Goal: Task Accomplishment & Management: Manage account settings

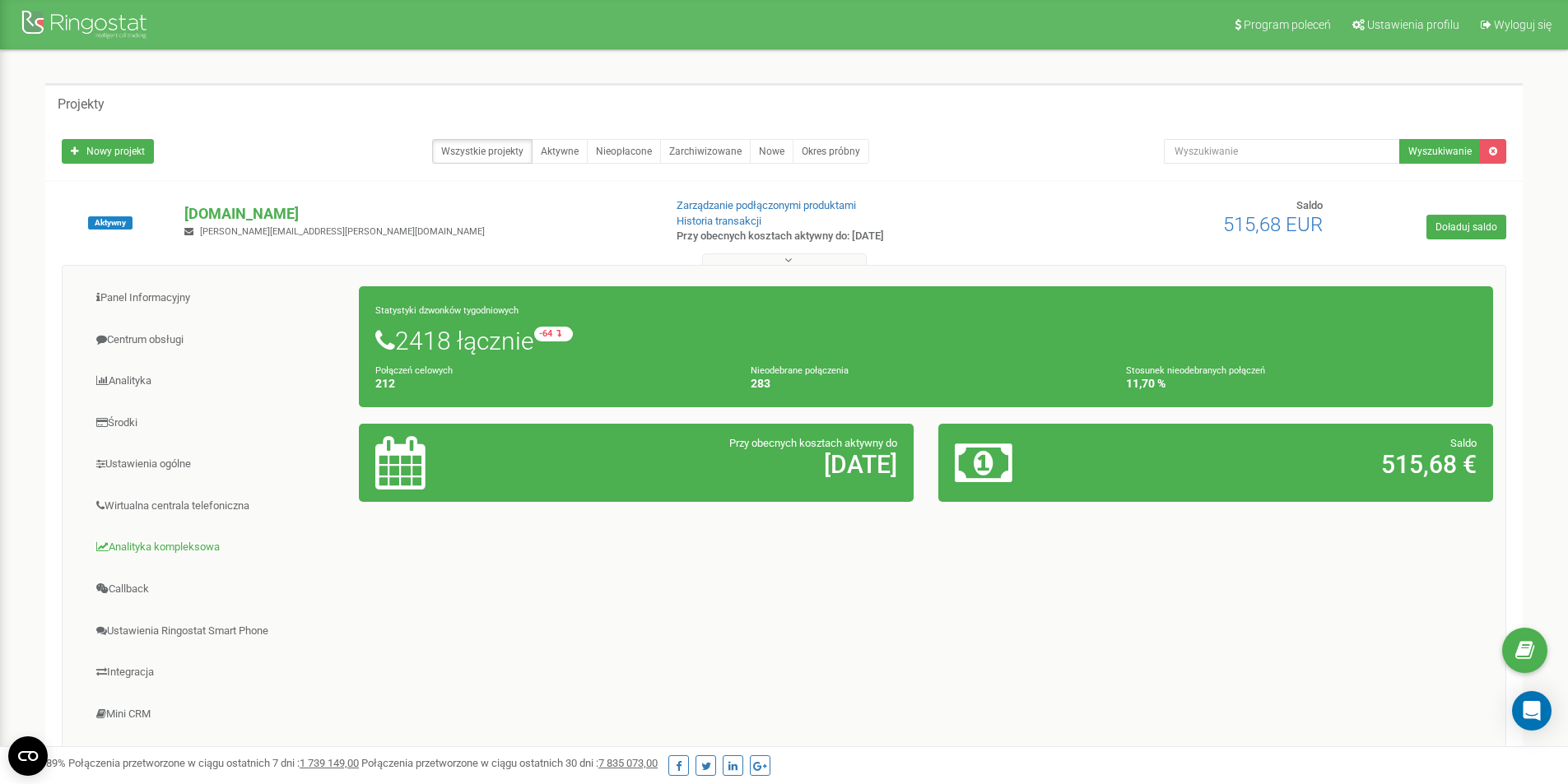
scroll to position [83, 0]
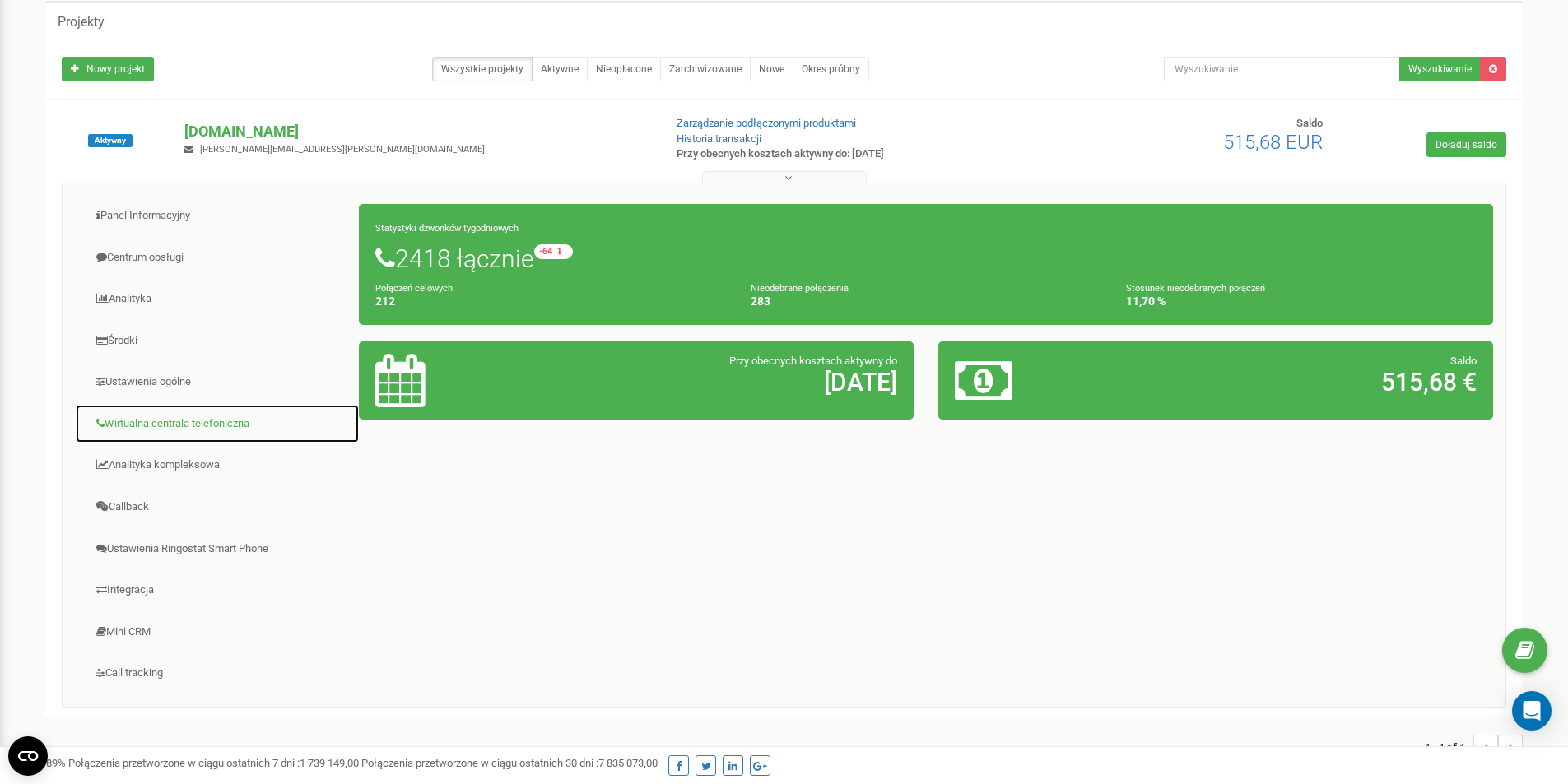
click at [182, 422] on link "Wirtualna centrala telefoniczna" at bounding box center [217, 424] width 285 height 40
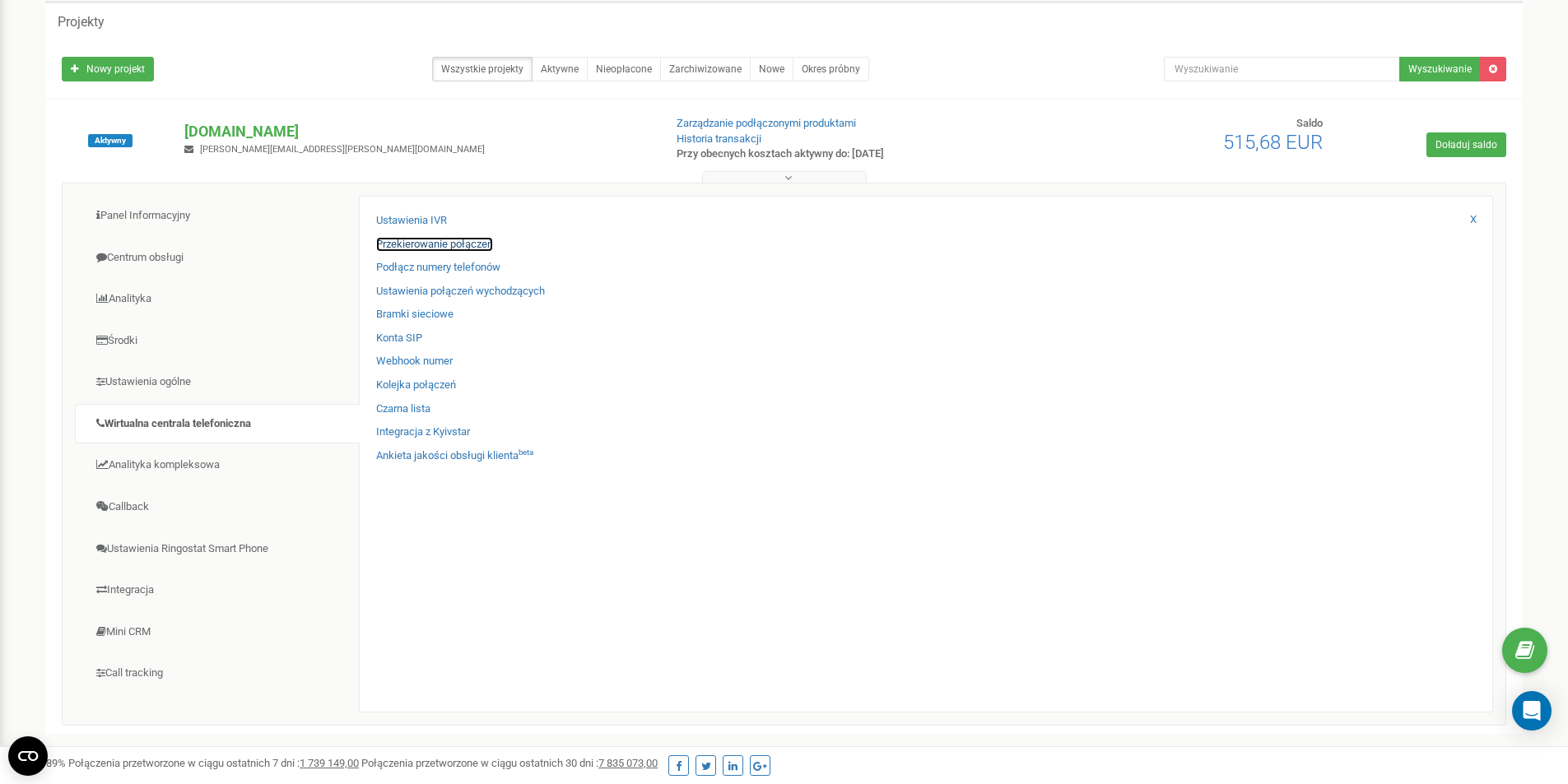
click at [454, 244] on link "Przekierowanie połączeń" at bounding box center [434, 244] width 117 height 16
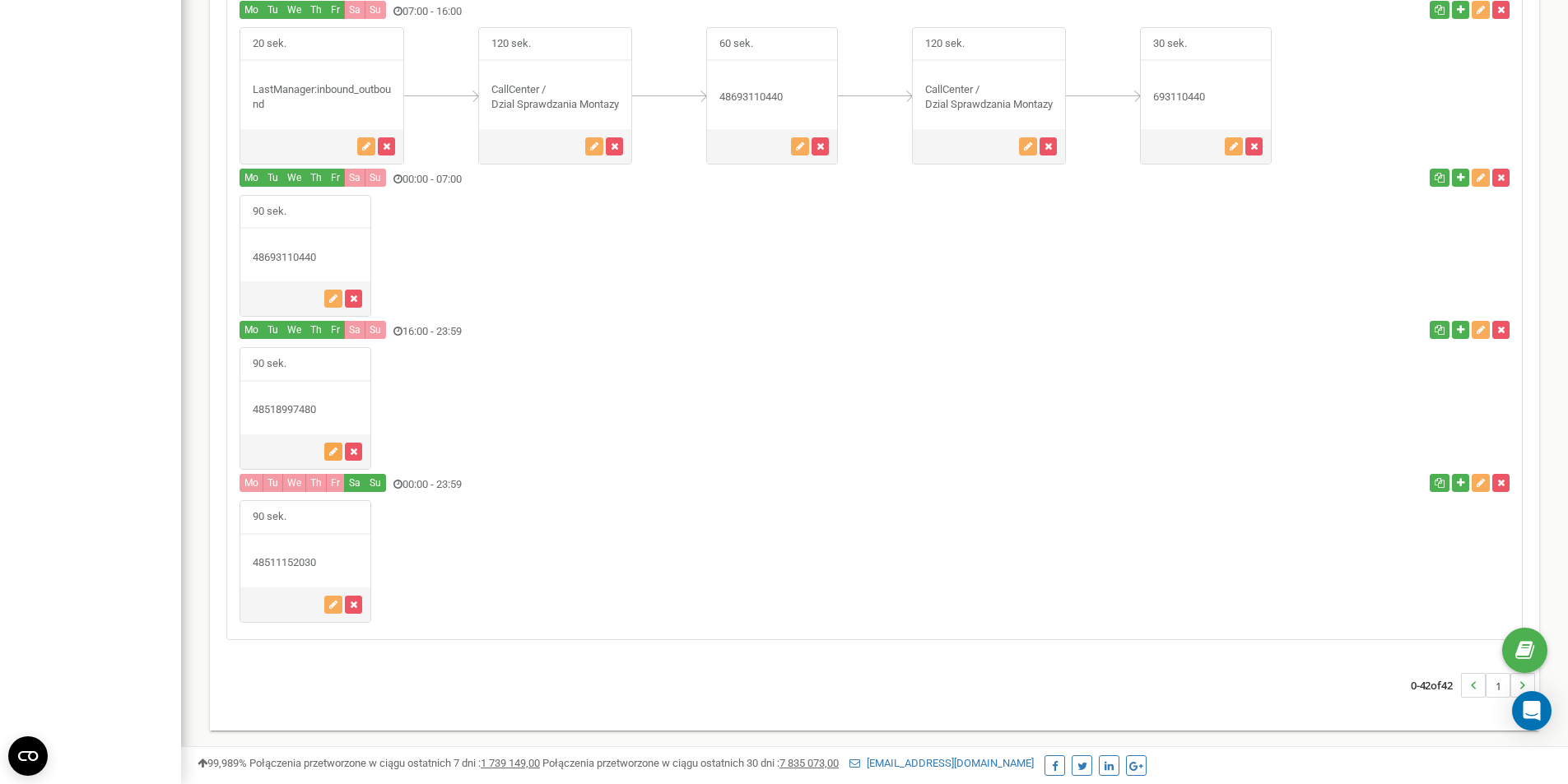
click at [329, 457] on button "button" at bounding box center [333, 451] width 18 height 18
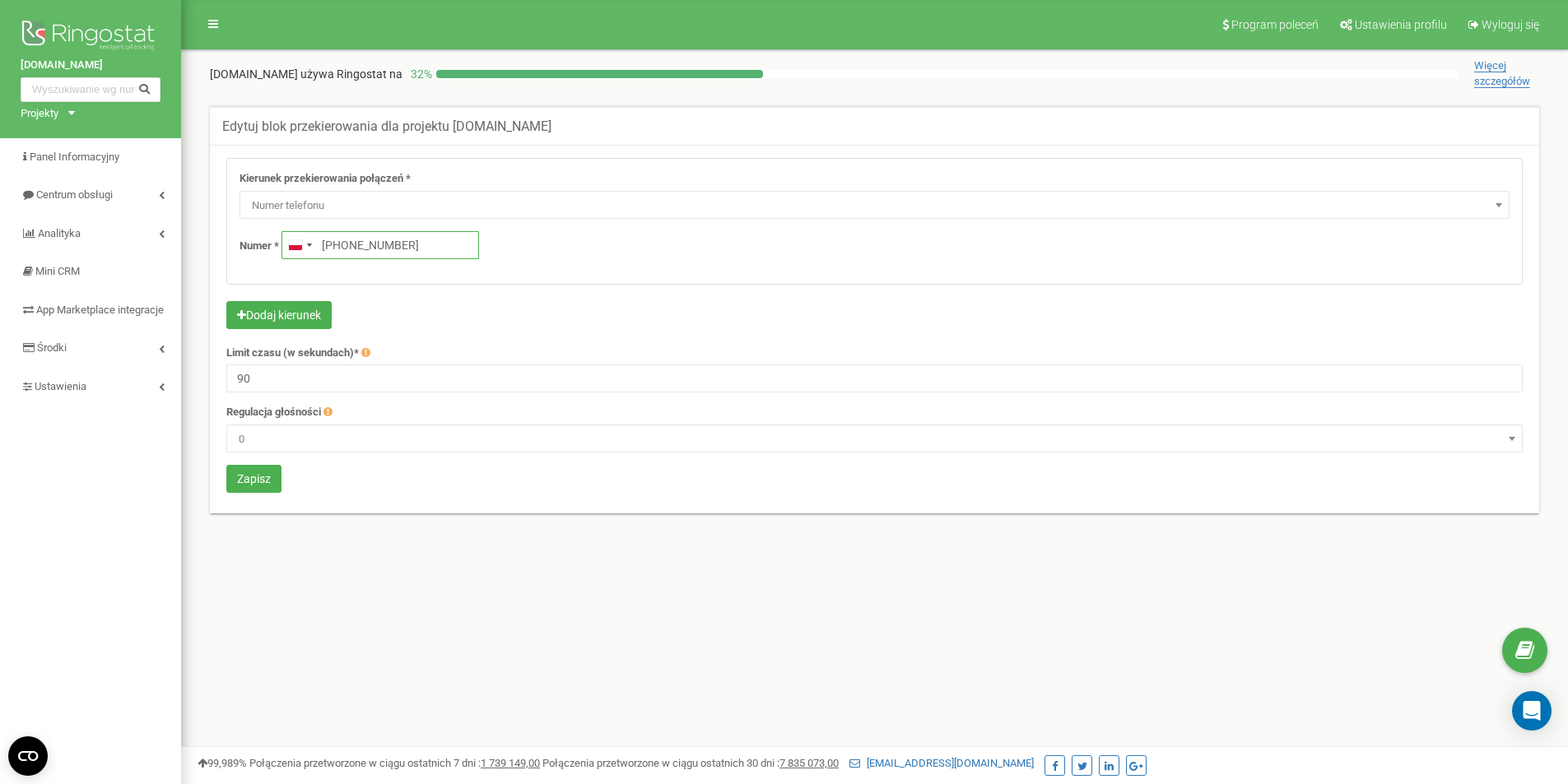
click at [432, 248] on input "+48518997480" at bounding box center [380, 244] width 197 height 28
drag, startPoint x: 432, startPoint y: 239, endPoint x: 344, endPoint y: 256, distance: 89.6
click at [344, 256] on input "+48 783 839 381" at bounding box center [380, 244] width 197 height 28
type input "+48 783 839 381"
click at [247, 474] on button "Zapisz" at bounding box center [253, 479] width 55 height 28
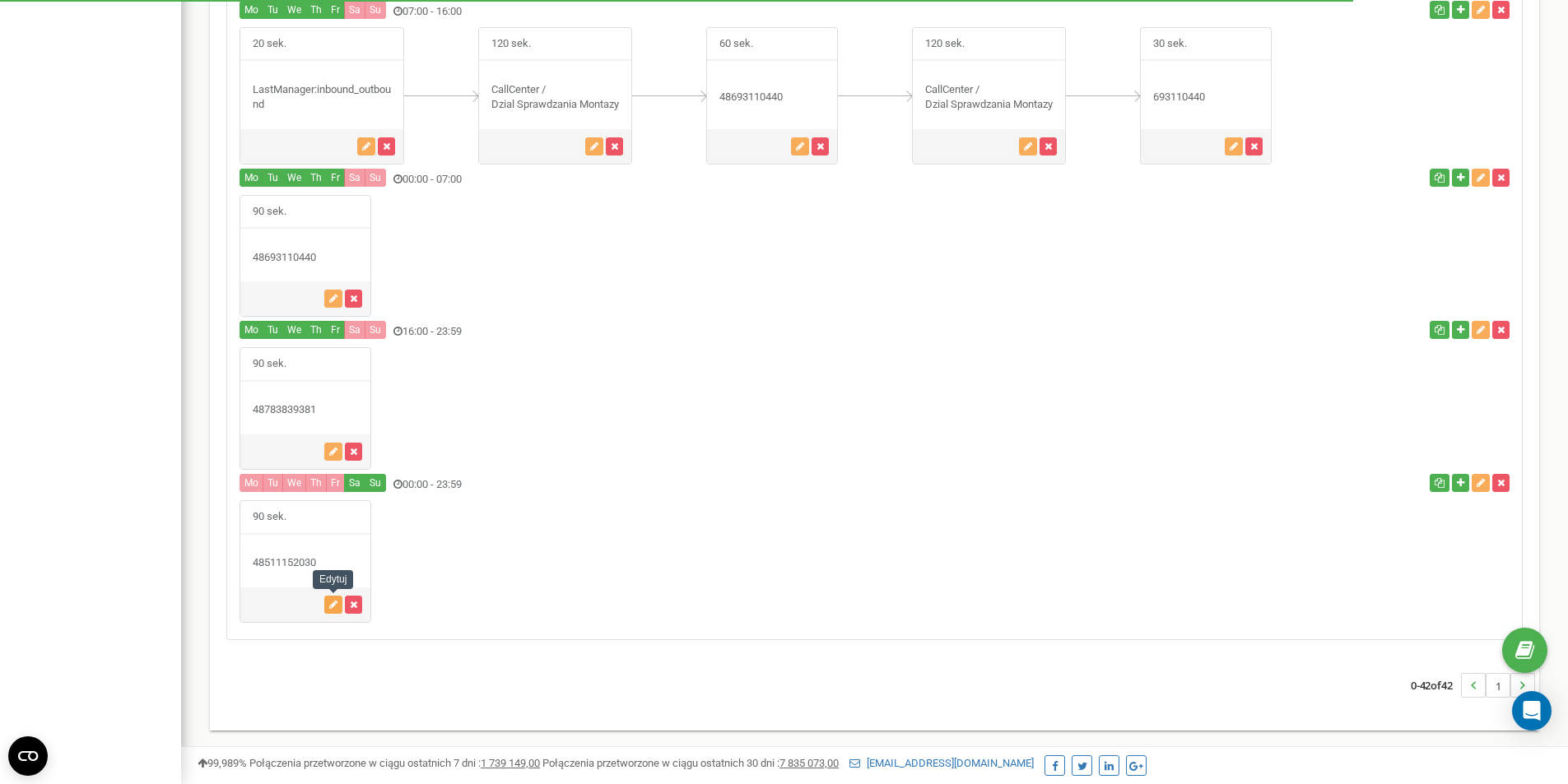
click at [332, 604] on icon "button" at bounding box center [334, 605] width 8 height 10
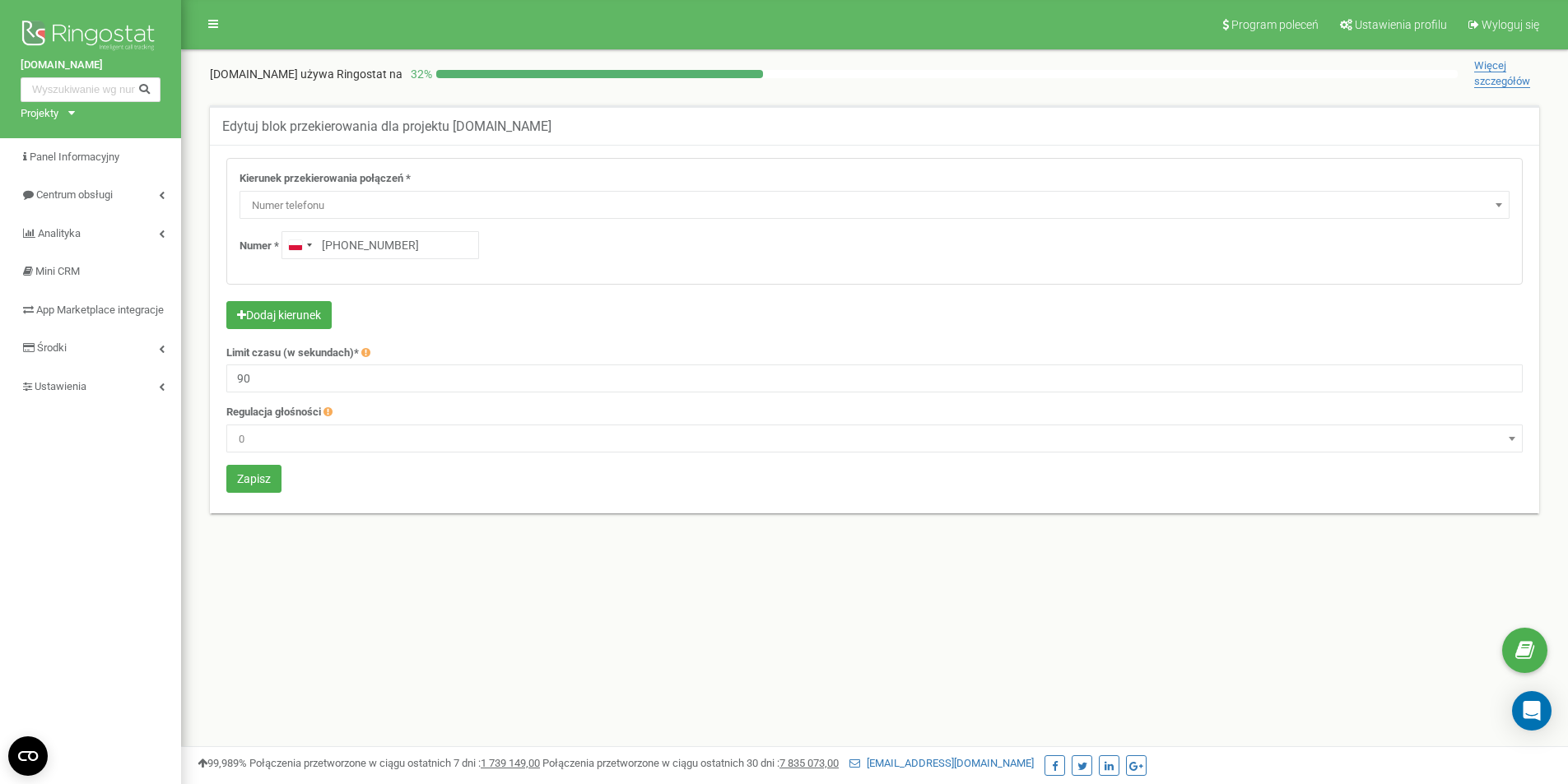
click at [342, 260] on div "Kierunek przekierowania połączeń * Nie używaj Poczta głosowa IVR Numer przekier…" at bounding box center [874, 221] width 1295 height 125
type input "[PHONE_NUMBER]"
click at [251, 477] on button "Zapisz" at bounding box center [253, 479] width 55 height 28
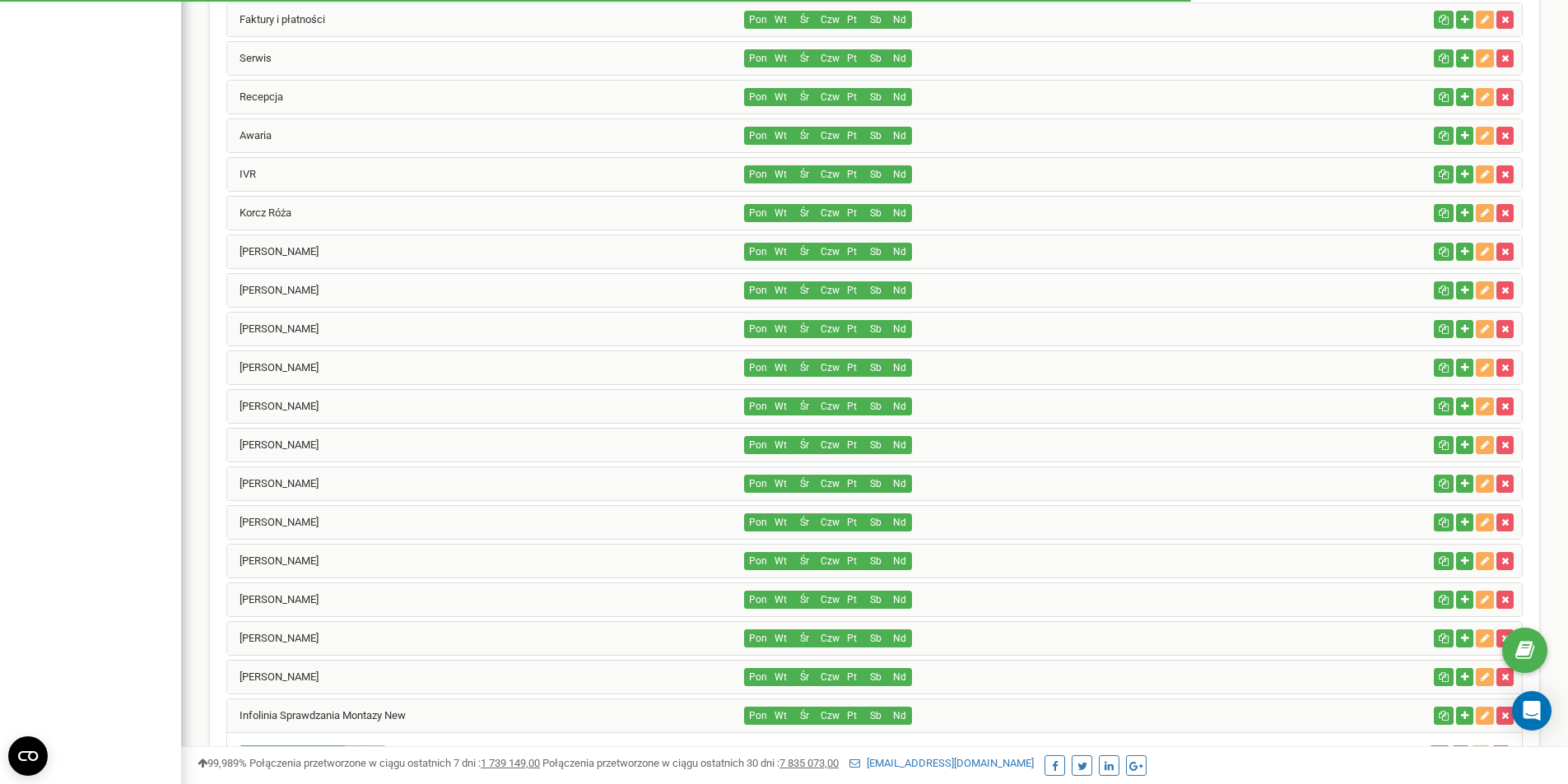
scroll to position [674, 0]
